Goal: Task Accomplishment & Management: Manage account settings

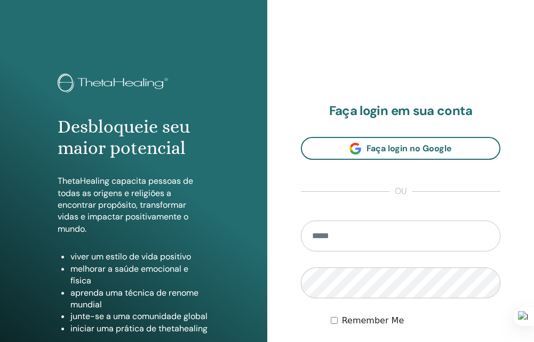
type input "**********"
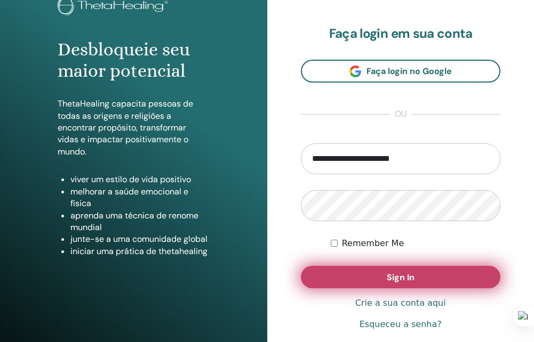
click at [348, 272] on button "Sign In" at bounding box center [401, 277] width 200 height 22
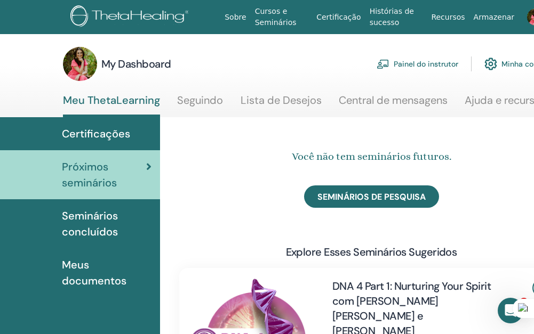
click at [430, 64] on link "Painel do instrutor" at bounding box center [417, 63] width 82 height 23
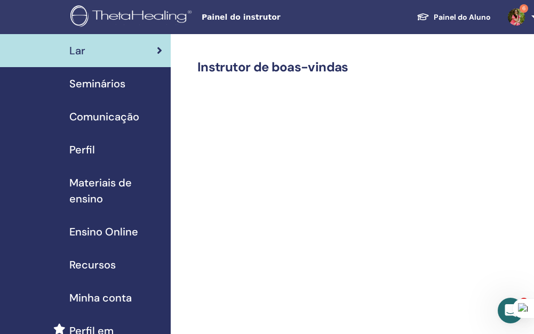
click at [98, 85] on span "Seminários" at bounding box center [97, 84] width 56 height 16
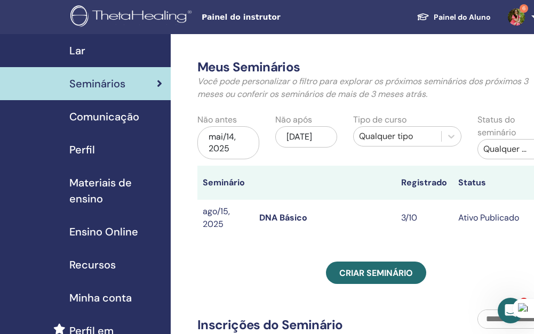
click at [287, 218] on link "DNA Básico" at bounding box center [283, 217] width 48 height 11
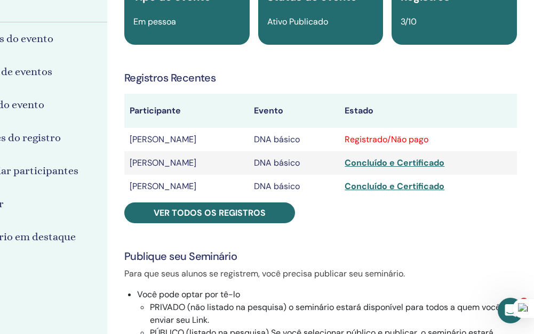
scroll to position [108, 106]
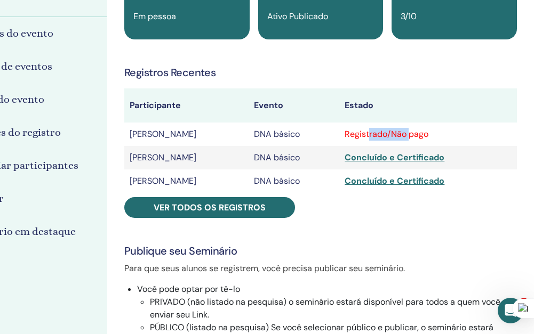
drag, startPoint x: 403, startPoint y: 134, endPoint x: 446, endPoint y: 131, distance: 42.8
click at [446, 131] on div "Registrado/Não pago" at bounding box center [427, 134] width 167 height 13
drag, startPoint x: 446, startPoint y: 131, endPoint x: 496, endPoint y: 204, distance: 89.3
click at [500, 207] on div "DNA básico Tipo de evento Em pessoa Status do evento Ativo Publicado Registros …" at bounding box center [321, 266] width 414 height 628
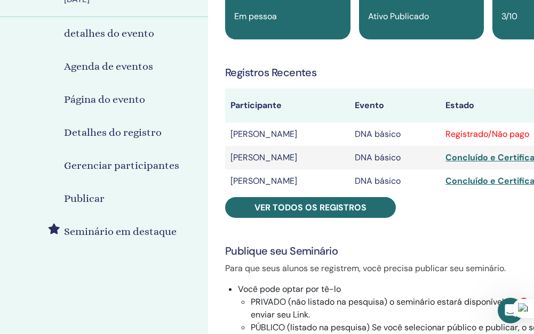
scroll to position [108, 2]
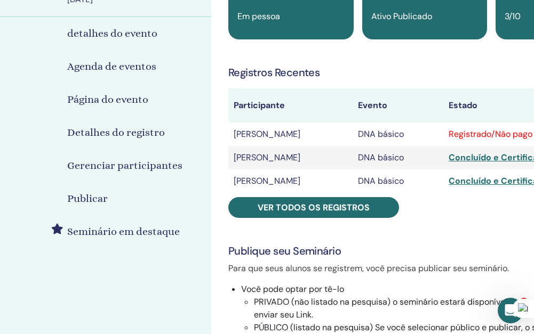
click at [104, 167] on h4 "Gerenciar participantes" at bounding box center [124, 166] width 115 height 16
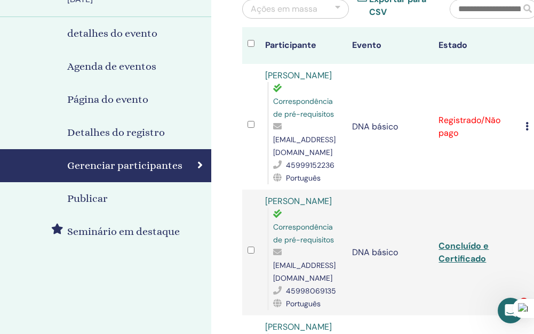
scroll to position [108, 98]
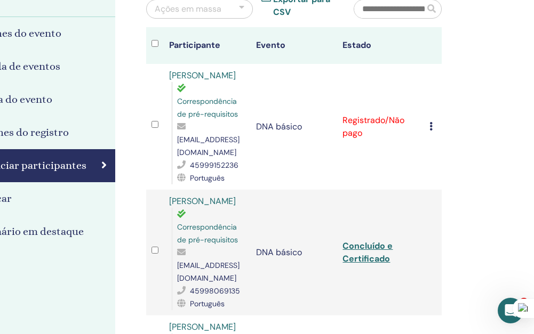
click at [428, 122] on td "Cancelar registro Não certifique-se automaticamente Marcar como pago Marcar com…" at bounding box center [433, 127] width 18 height 126
click at [430, 122] on icon at bounding box center [430, 126] width 3 height 9
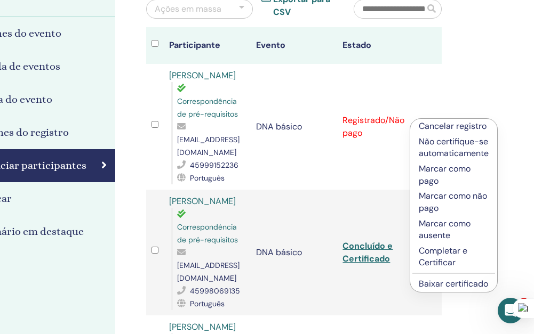
click at [439, 283] on link "Baixar certificado" at bounding box center [453, 283] width 69 height 11
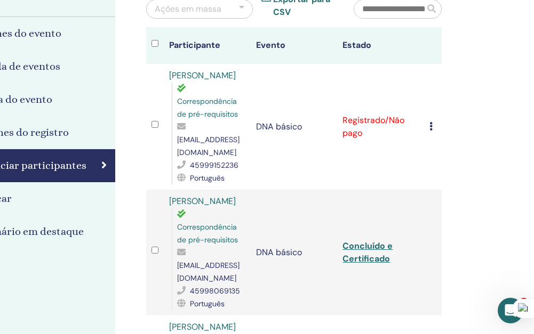
click at [431, 122] on icon at bounding box center [430, 126] width 3 height 9
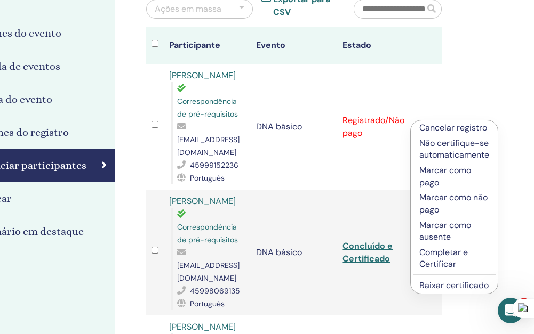
click at [443, 258] on p "Completar e Certificar" at bounding box center [454, 259] width 70 height 24
